Goal: Navigation & Orientation: Find specific page/section

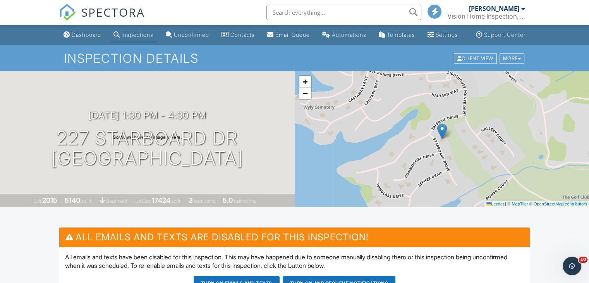
click at [125, 36] on link "Inspections" at bounding box center [133, 35] width 46 height 14
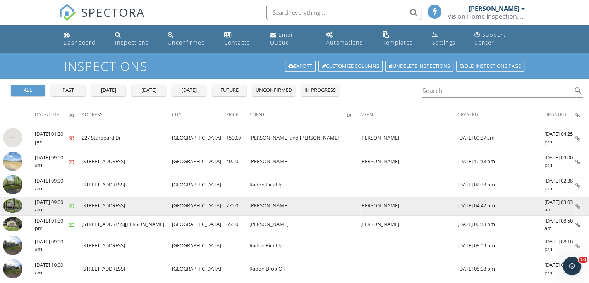
click at [5, 203] on img at bounding box center [12, 205] width 19 height 15
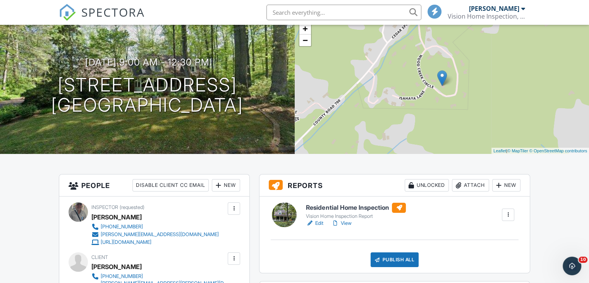
scroll to position [77, 0]
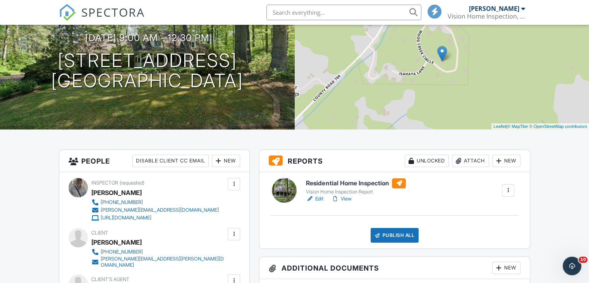
click at [338, 188] on h6 "Residential Home Inspection" at bounding box center [356, 183] width 100 height 10
